Goal: Transaction & Acquisition: Purchase product/service

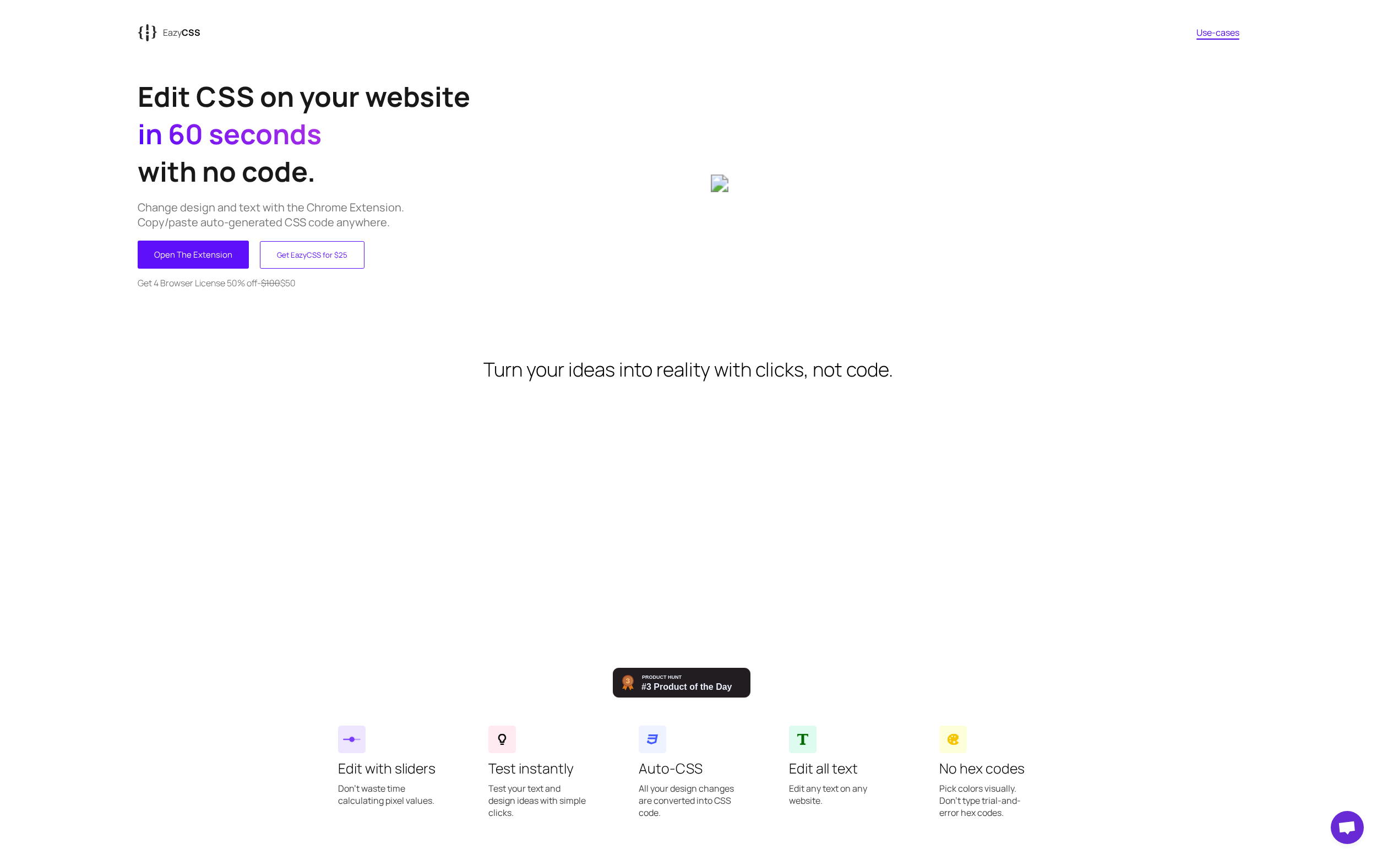
click at [1221, 20] on div "{ { Eazy CSS Use-cases" at bounding box center [689, 32] width 1102 height 24
click at [1217, 29] on link "Use-cases" at bounding box center [1218, 32] width 43 height 12
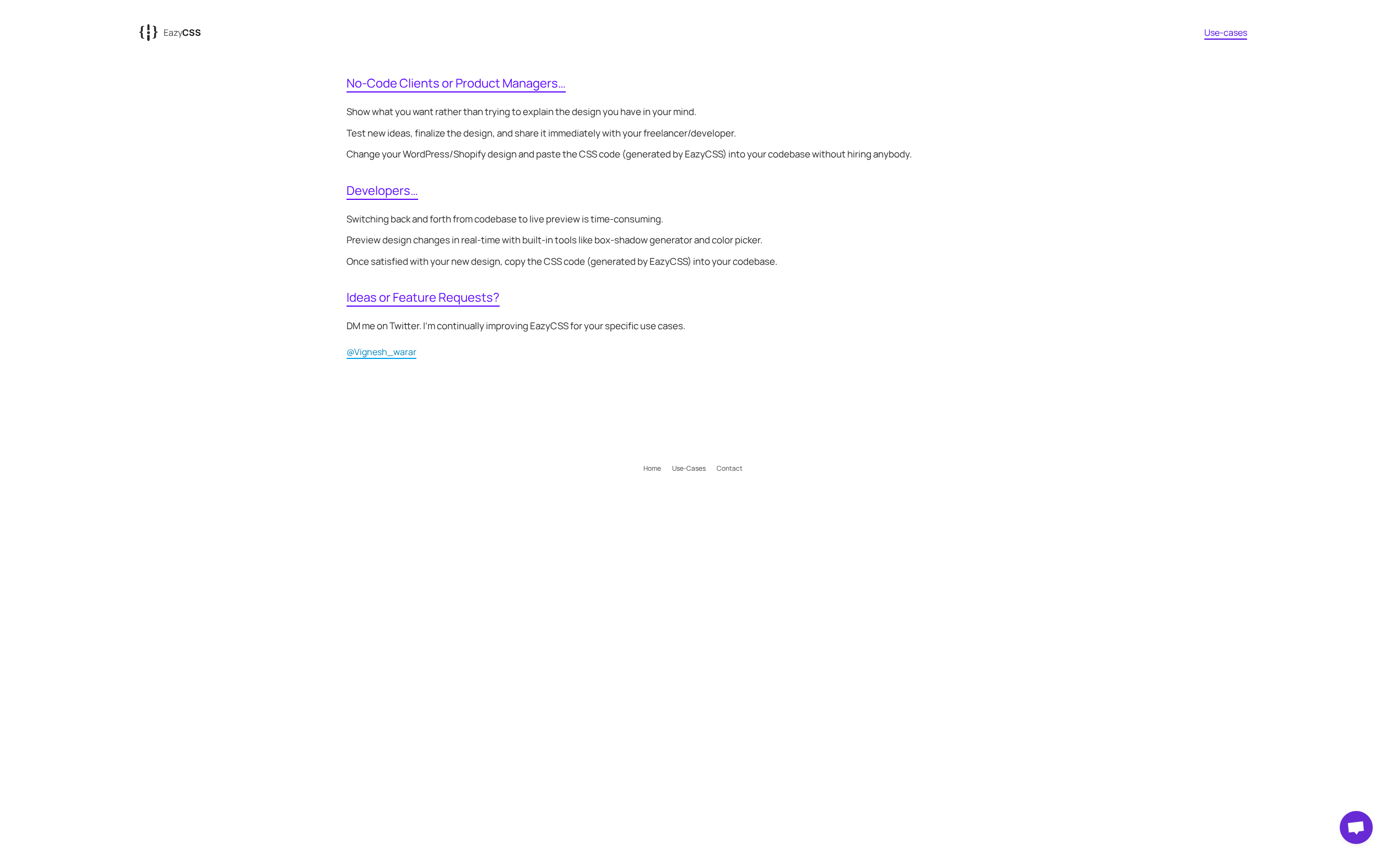
click at [242, 234] on div "{ { Eazy CSS Use-cases No-Code Clients or Product Managers… Show what you want …" at bounding box center [693, 255] width 1386 height 470
click at [1215, 37] on link "Use-cases" at bounding box center [1225, 32] width 43 height 12
click at [1117, 154] on div "{ { Eazy CSS Use-cases No-Code Clients or Product Managers… Show what you want …" at bounding box center [693, 255] width 1386 height 470
click at [657, 471] on link "Home" at bounding box center [652, 468] width 29 height 9
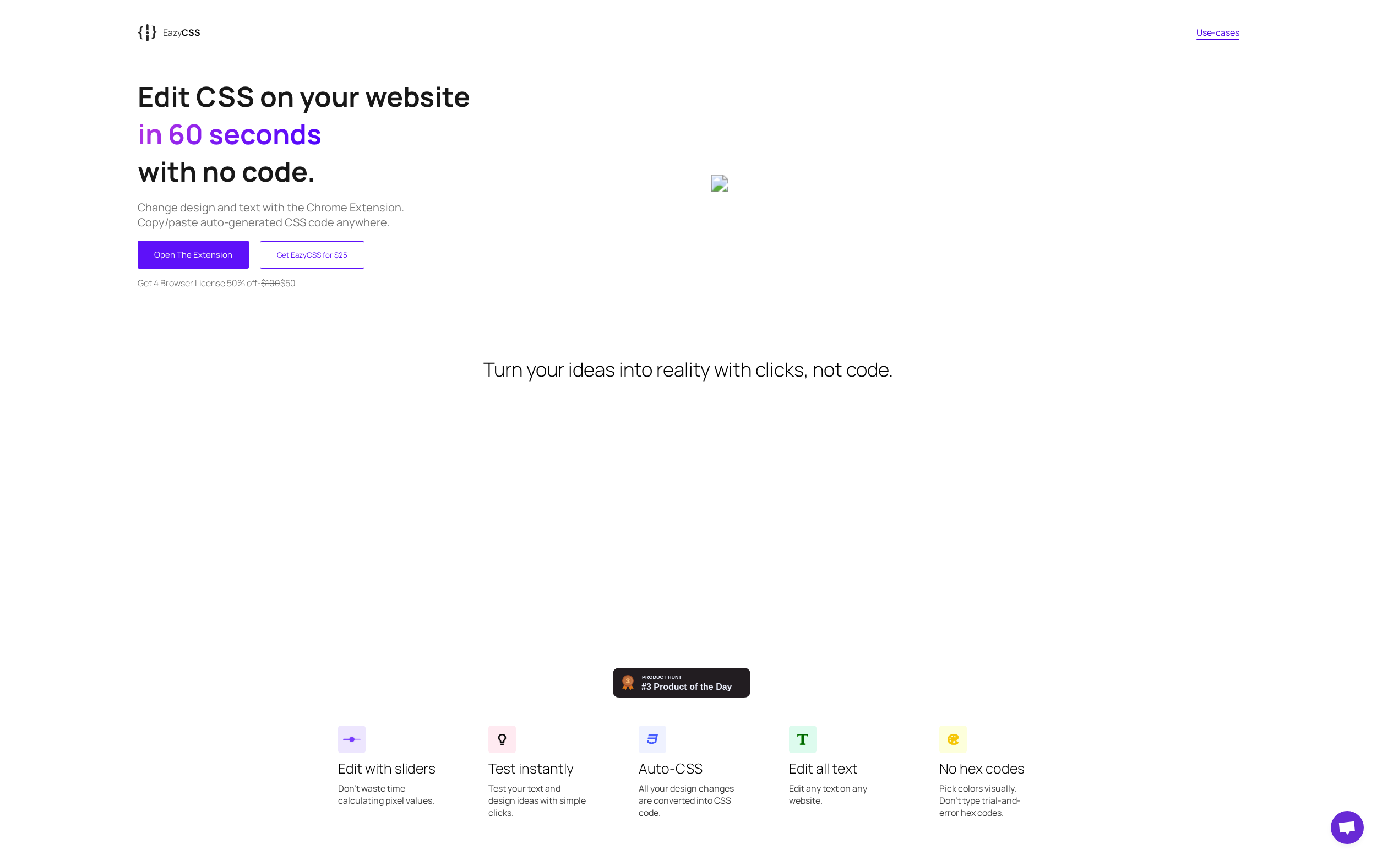
click at [315, 259] on button "Get EazyCSS for $25" at bounding box center [312, 255] width 105 height 28
